Goal: Find specific page/section: Find specific page/section

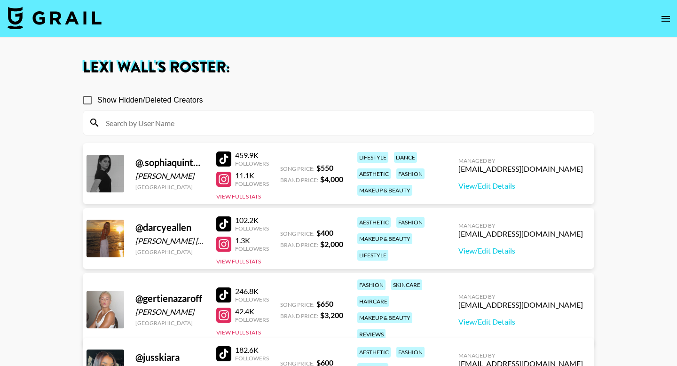
click at [664, 20] on icon "open drawer" at bounding box center [665, 18] width 11 height 11
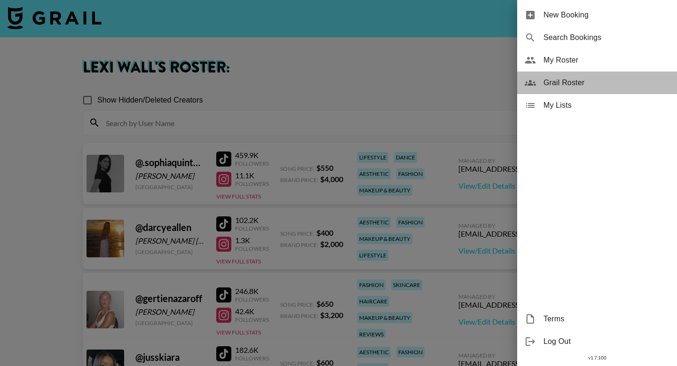
click at [628, 90] on div "Grail Roster" at bounding box center [597, 82] width 160 height 23
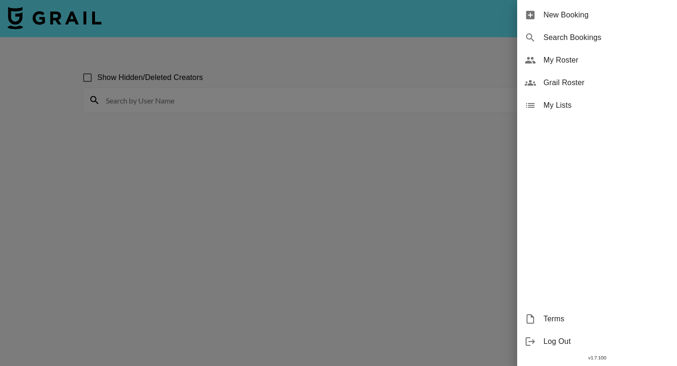
click at [422, 86] on div at bounding box center [338, 183] width 677 height 366
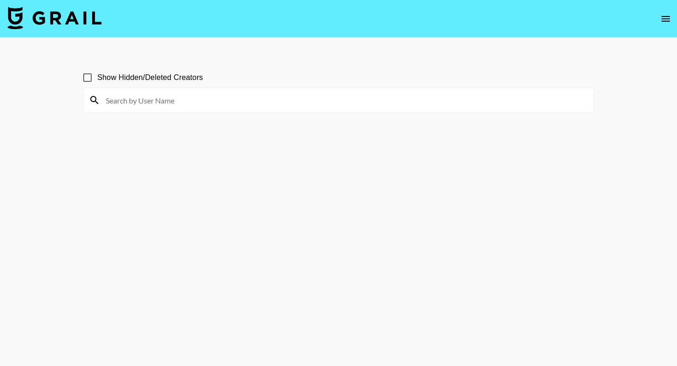
click at [666, 20] on icon "open drawer" at bounding box center [665, 19] width 8 height 6
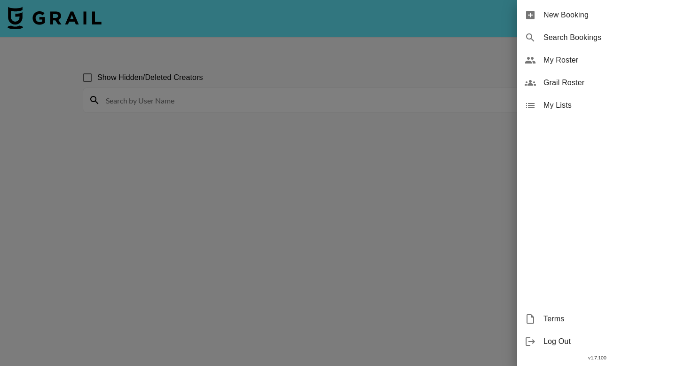
click at [469, 104] on div at bounding box center [338, 183] width 677 height 366
click at [485, 65] on div at bounding box center [338, 183] width 677 height 366
click at [104, 168] on div at bounding box center [338, 183] width 677 height 366
click at [579, 86] on span "Grail Roster" at bounding box center [606, 82] width 126 height 11
